Goal: Transaction & Acquisition: Purchase product/service

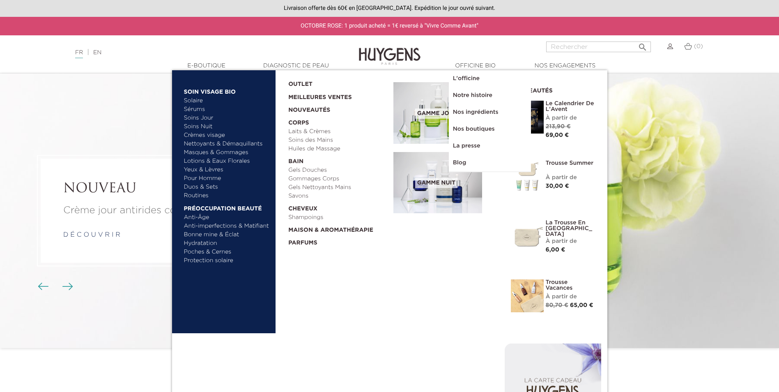
click at [208, 133] on link "Crèmes visage" at bounding box center [227, 135] width 86 height 9
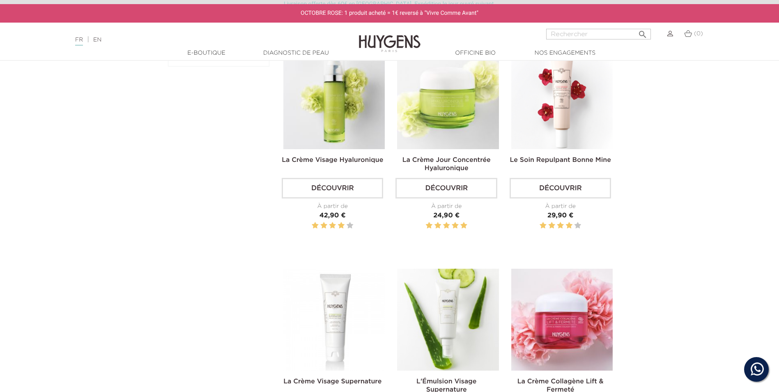
scroll to position [288, 0]
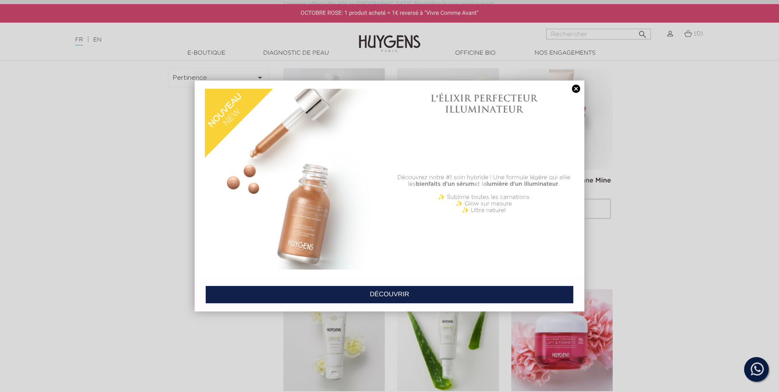
click at [573, 90] on link at bounding box center [577, 89] width 12 height 9
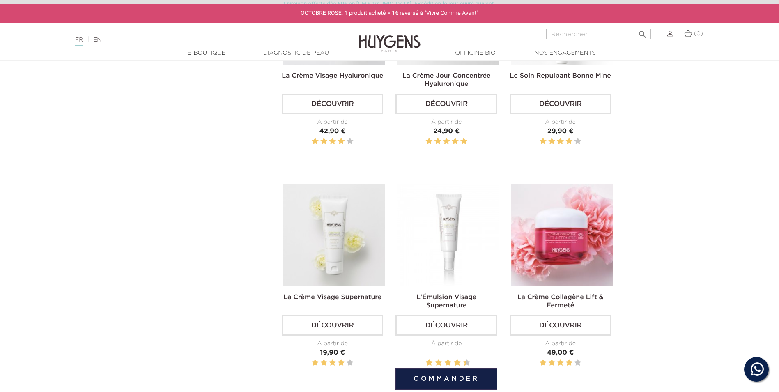
scroll to position [411, 0]
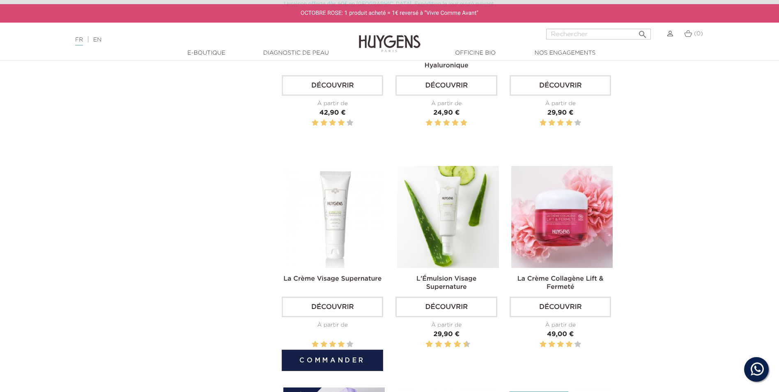
click at [340, 277] on link "La Crème Visage Supernature" at bounding box center [332, 279] width 98 height 7
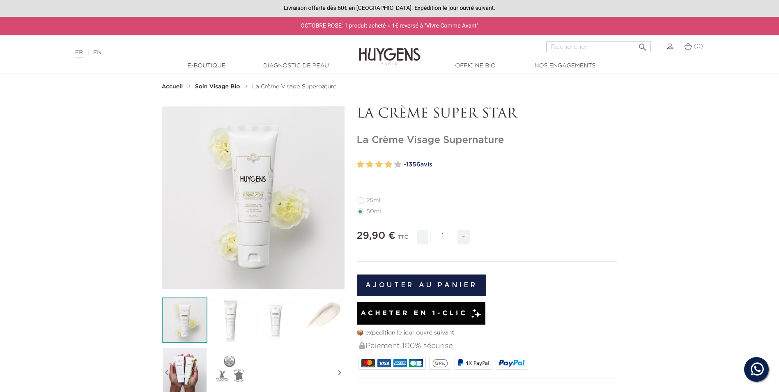
click at [361, 201] on label32"] "25ml" at bounding box center [374, 200] width 34 height 7
radio input "true"
